Goal: Information Seeking & Learning: Learn about a topic

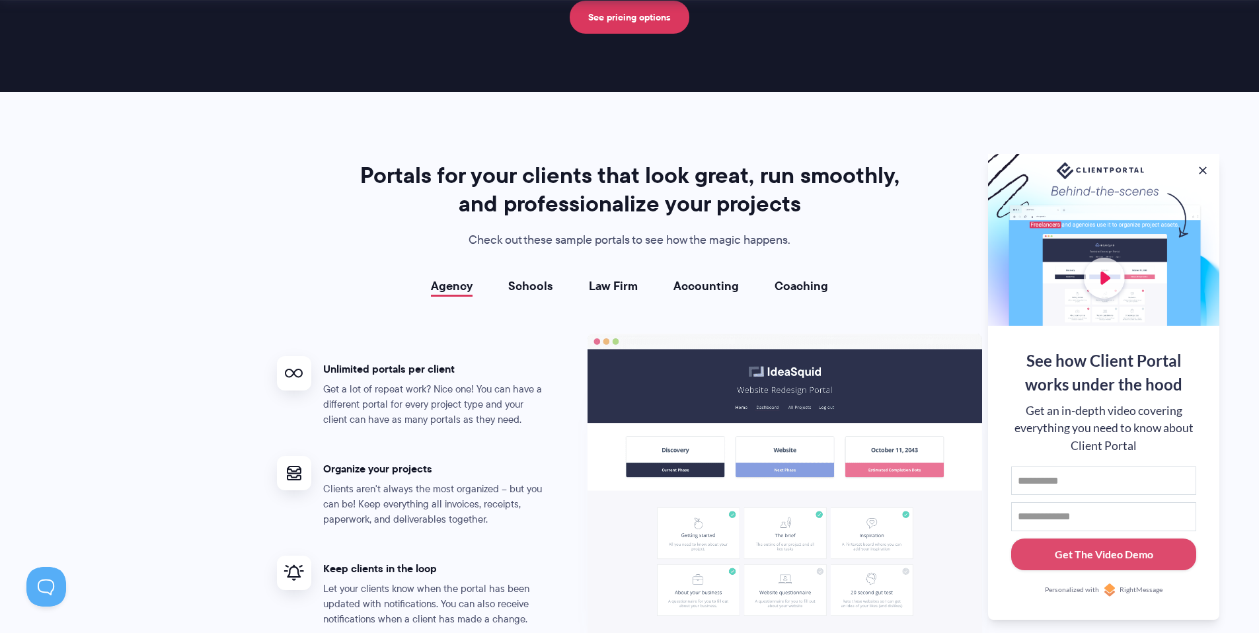
scroll to position [2015, 0]
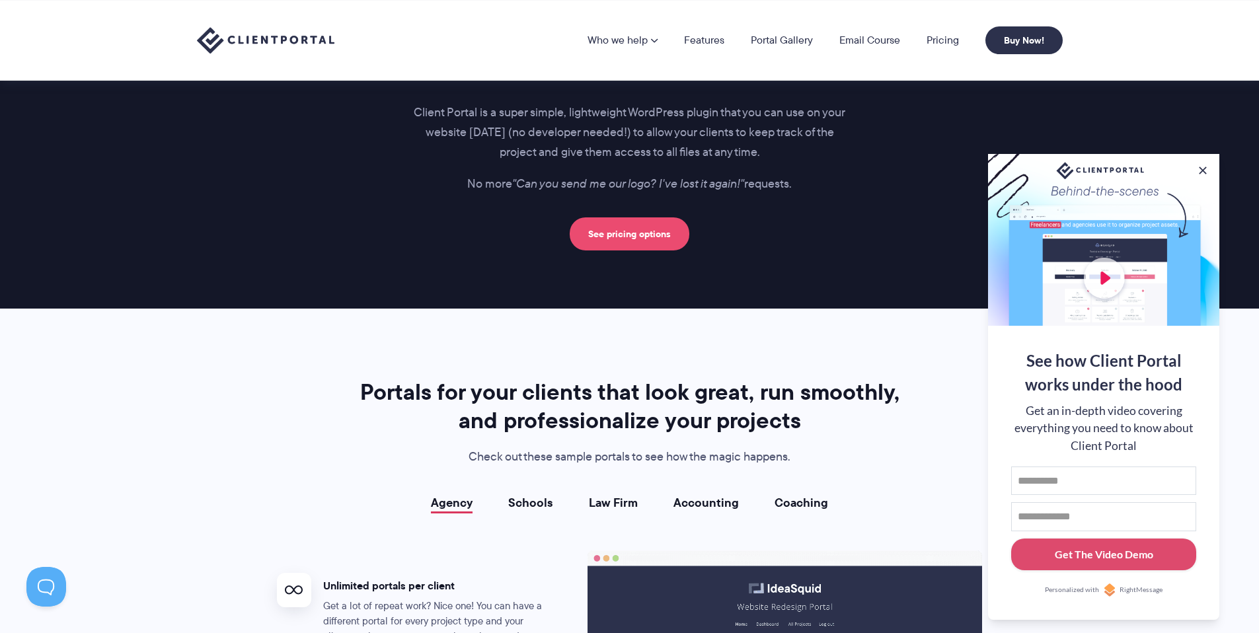
click at [633, 229] on link "See pricing options" at bounding box center [630, 233] width 120 height 33
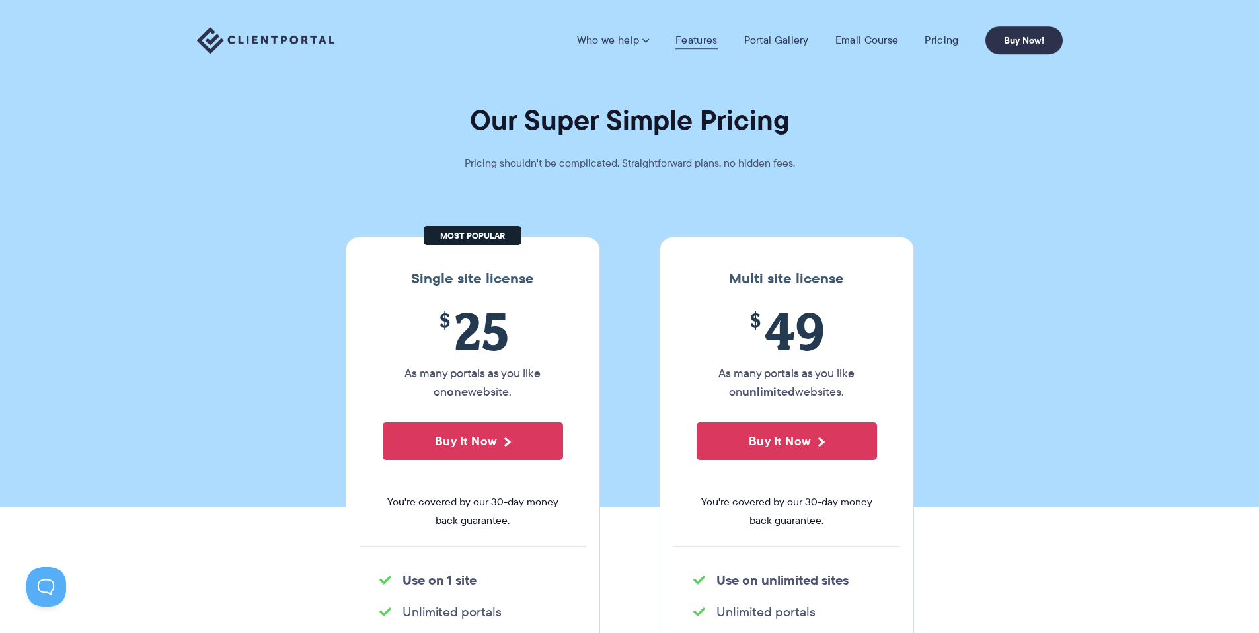
click at [704, 46] on link "Features" at bounding box center [696, 40] width 42 height 13
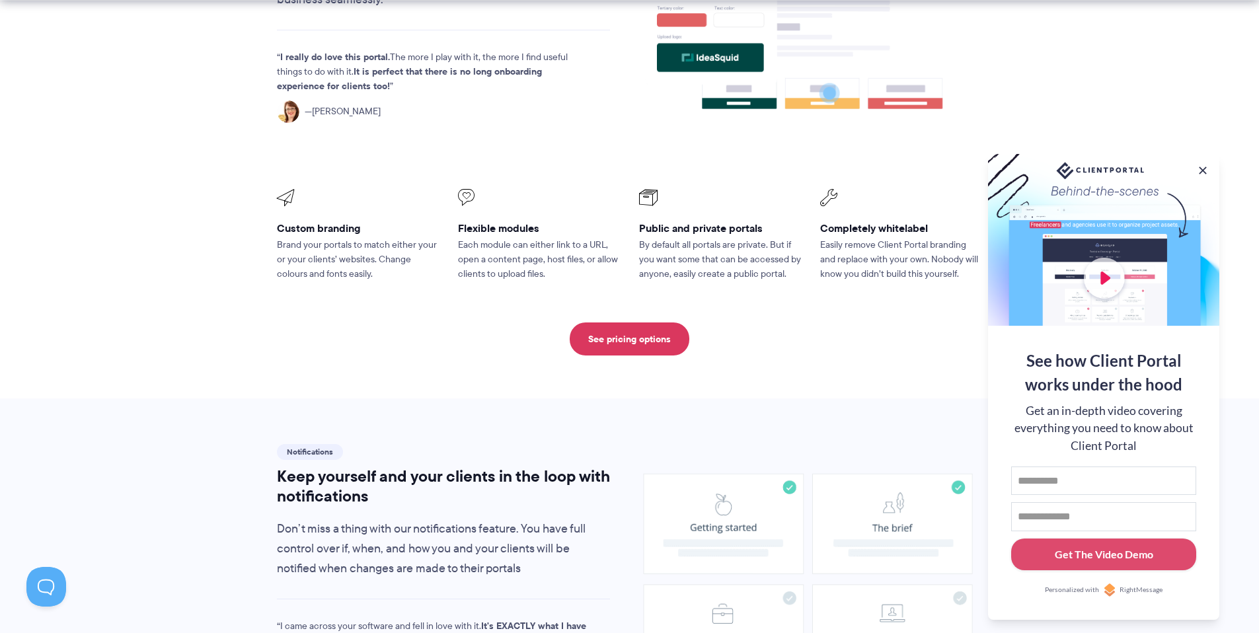
scroll to position [733, 0]
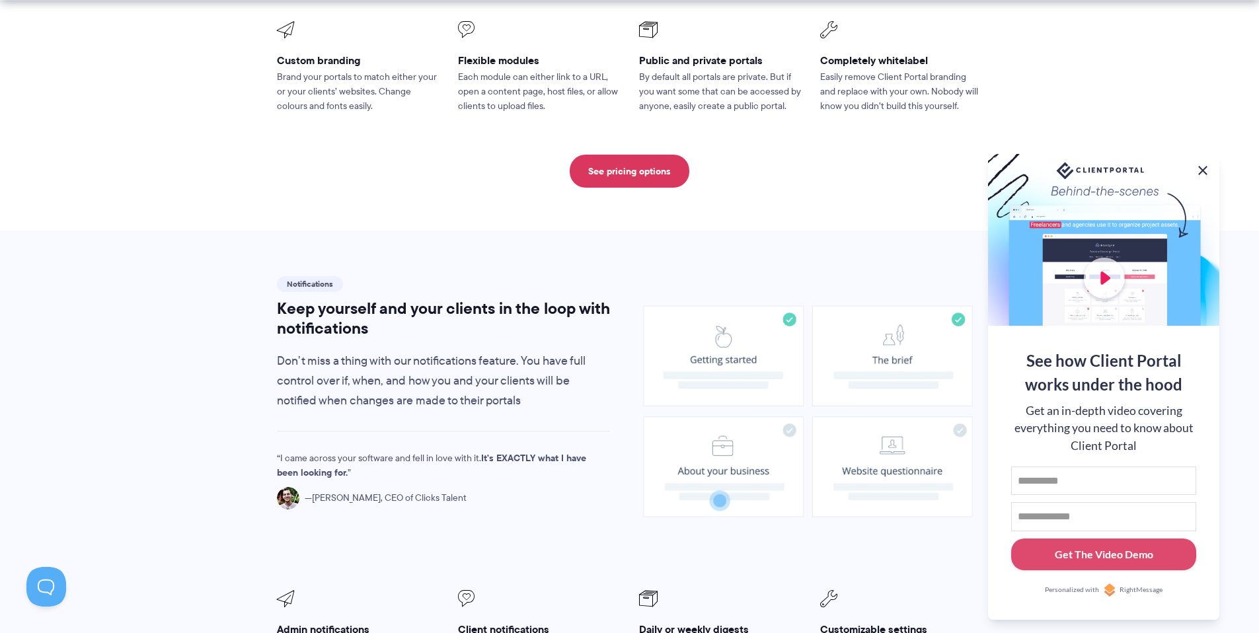
click at [1199, 165] on button at bounding box center [1203, 171] width 16 height 16
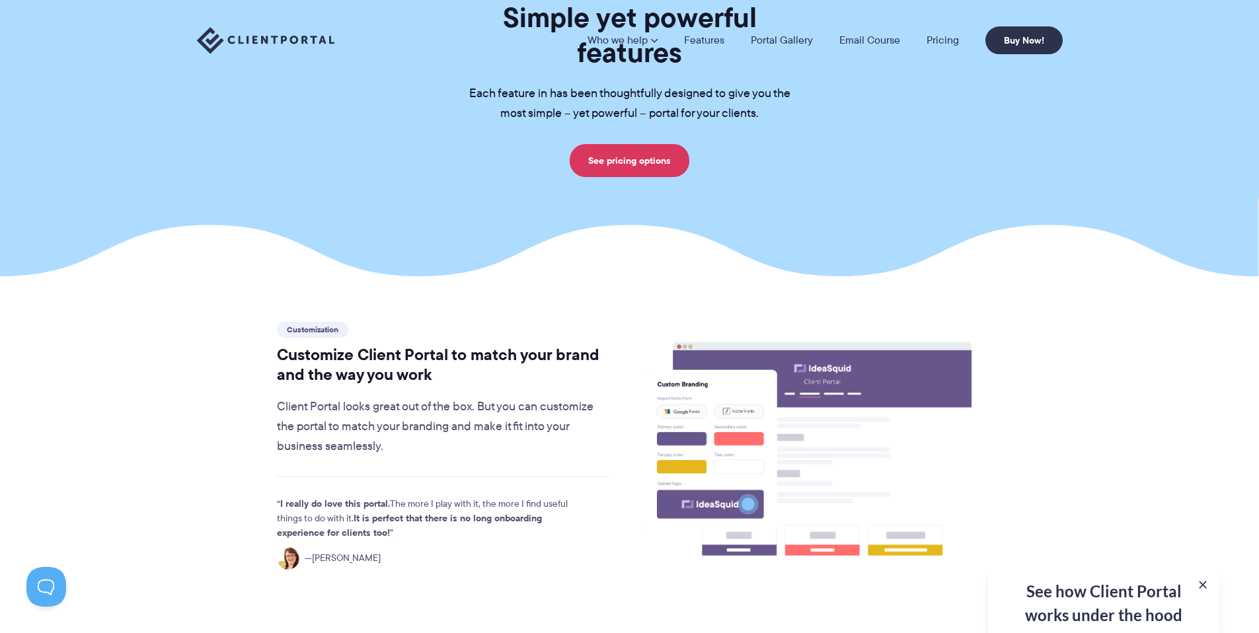
scroll to position [0, 0]
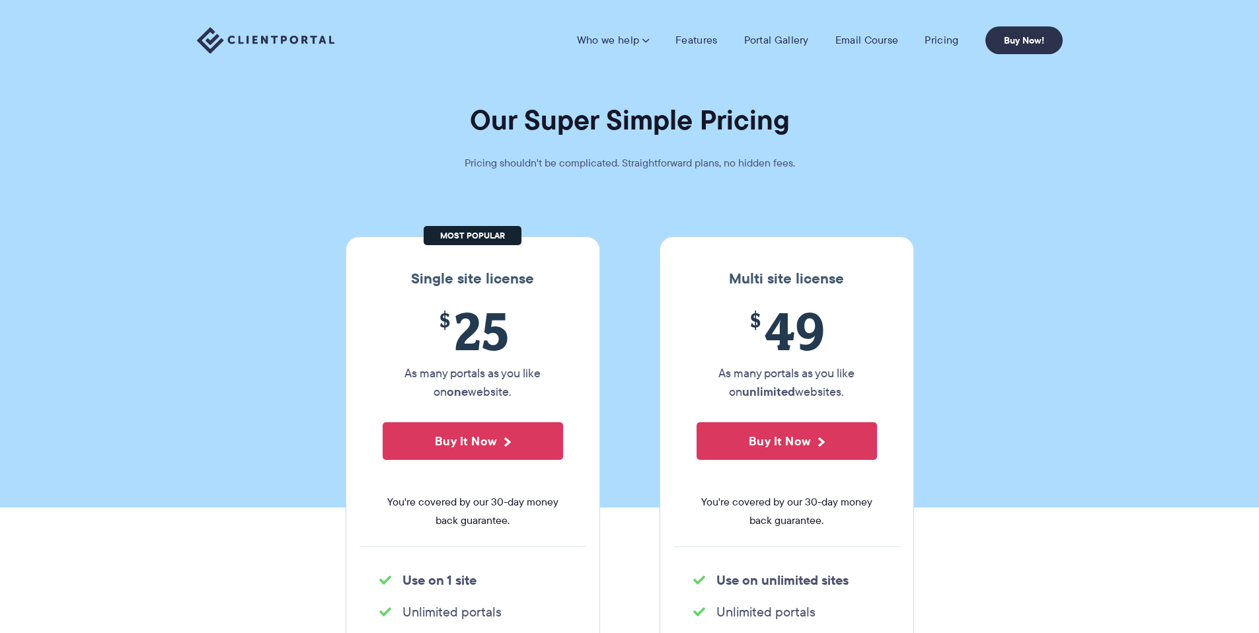
click at [219, 32] on img at bounding box center [265, 40] width 137 height 27
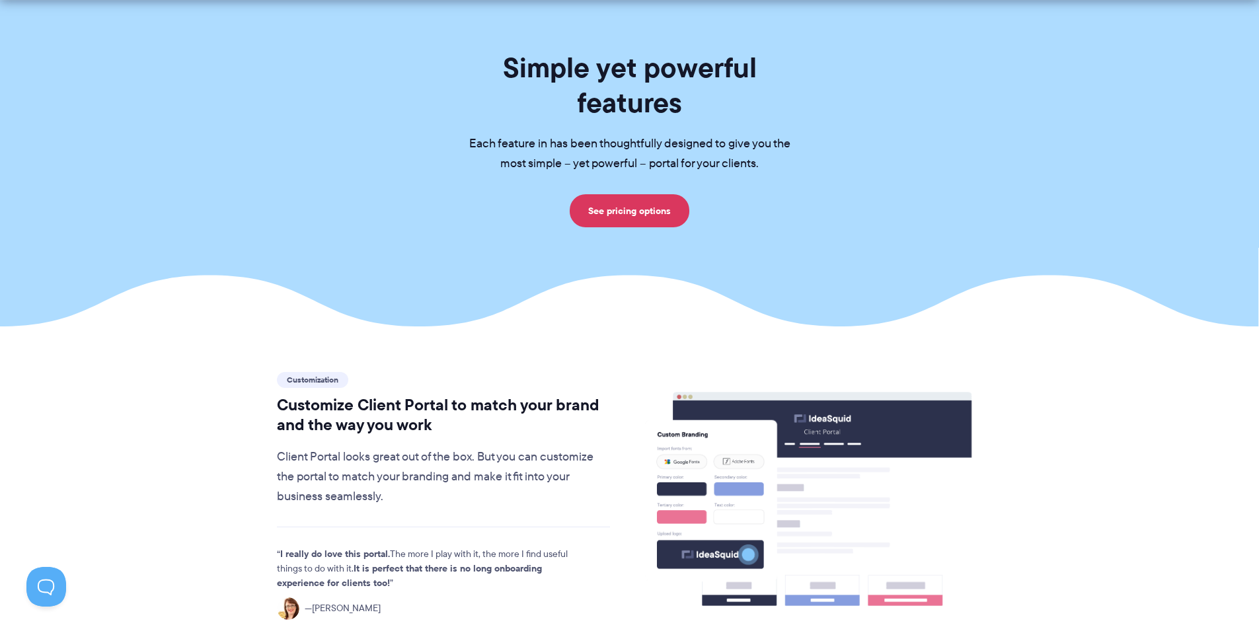
scroll to position [270, 0]
